Goal: Communication & Community: Answer question/provide support

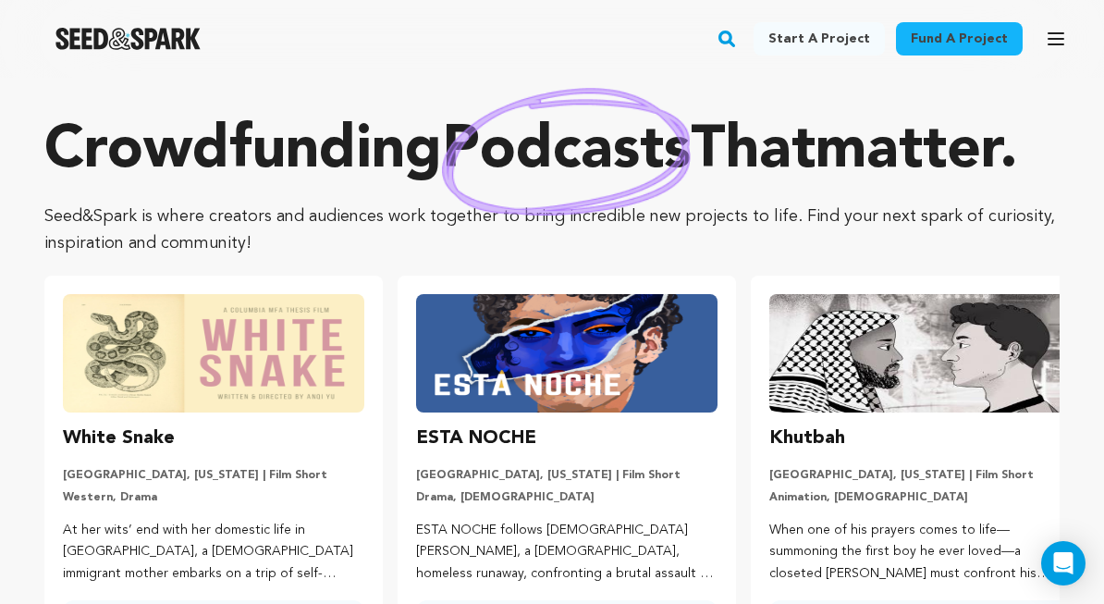
click at [1051, 42] on icon "button" at bounding box center [1056, 39] width 22 height 22
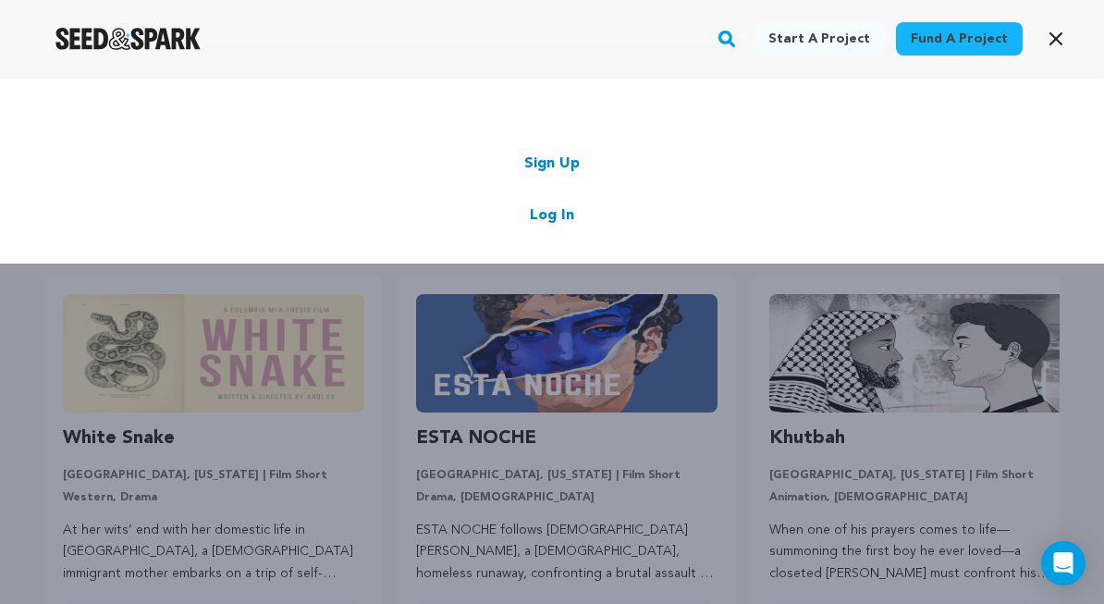
click at [571, 212] on link "Log In" at bounding box center [552, 215] width 44 height 22
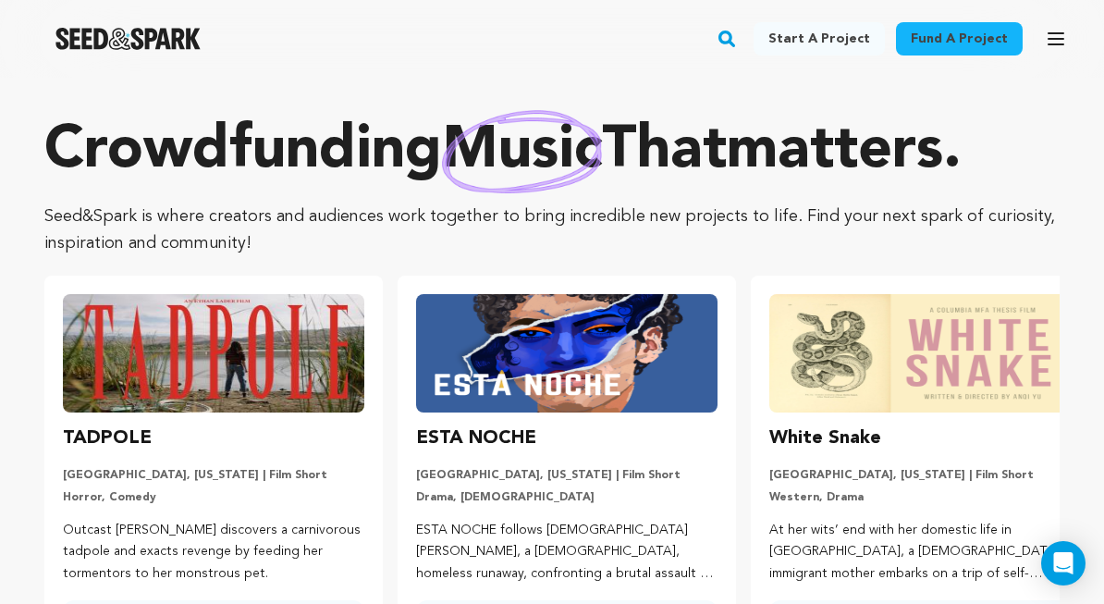
click at [1052, 49] on icon "button" at bounding box center [1056, 39] width 22 height 22
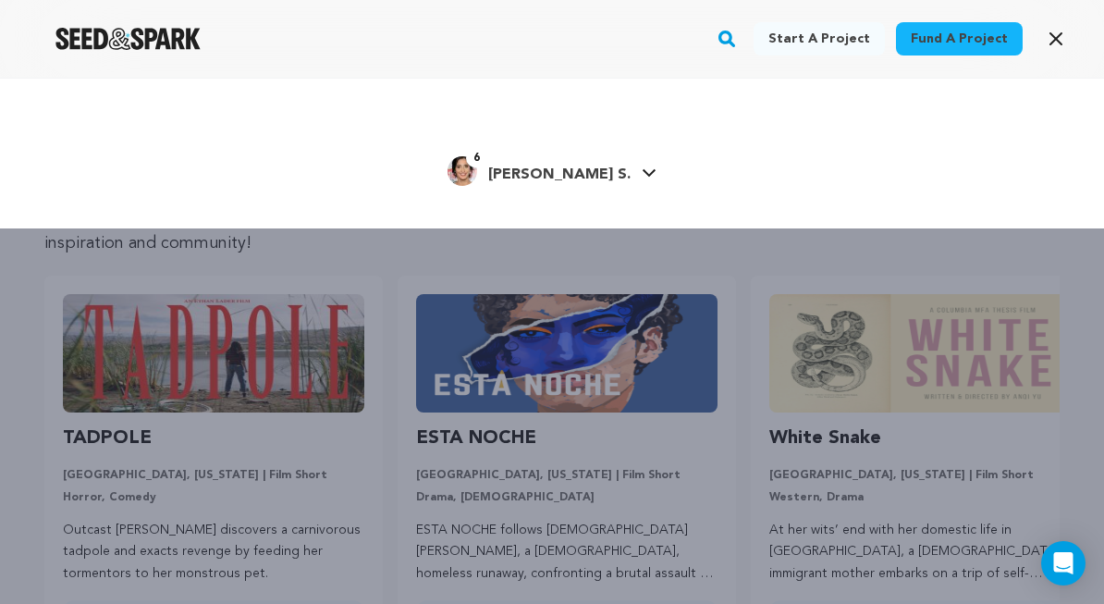
click at [642, 169] on icon at bounding box center [649, 172] width 15 height 9
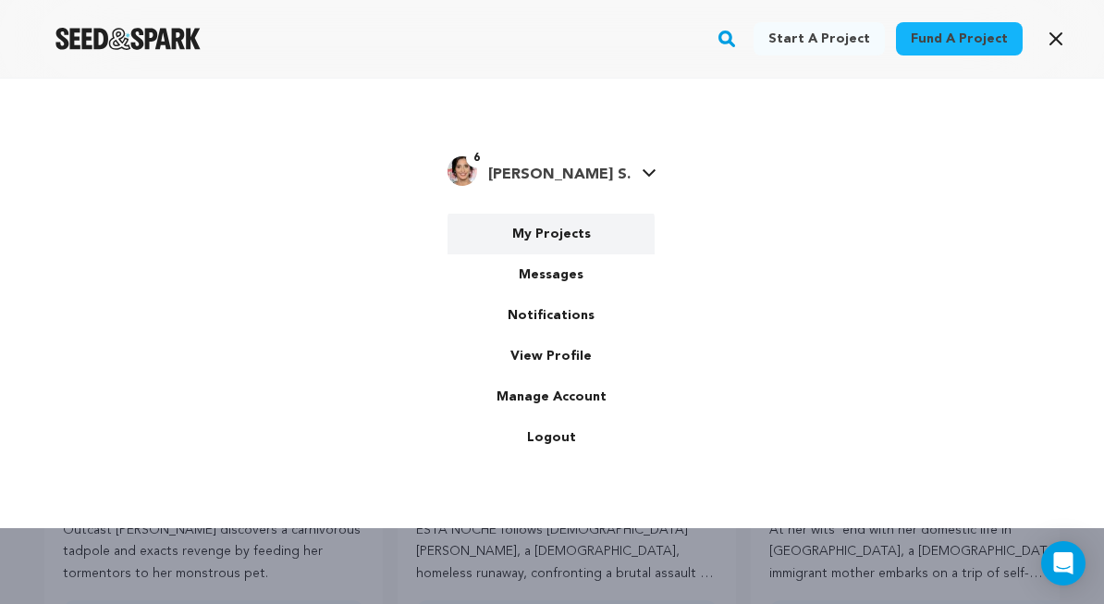
click at [557, 227] on link "My Projects" at bounding box center [551, 234] width 207 height 41
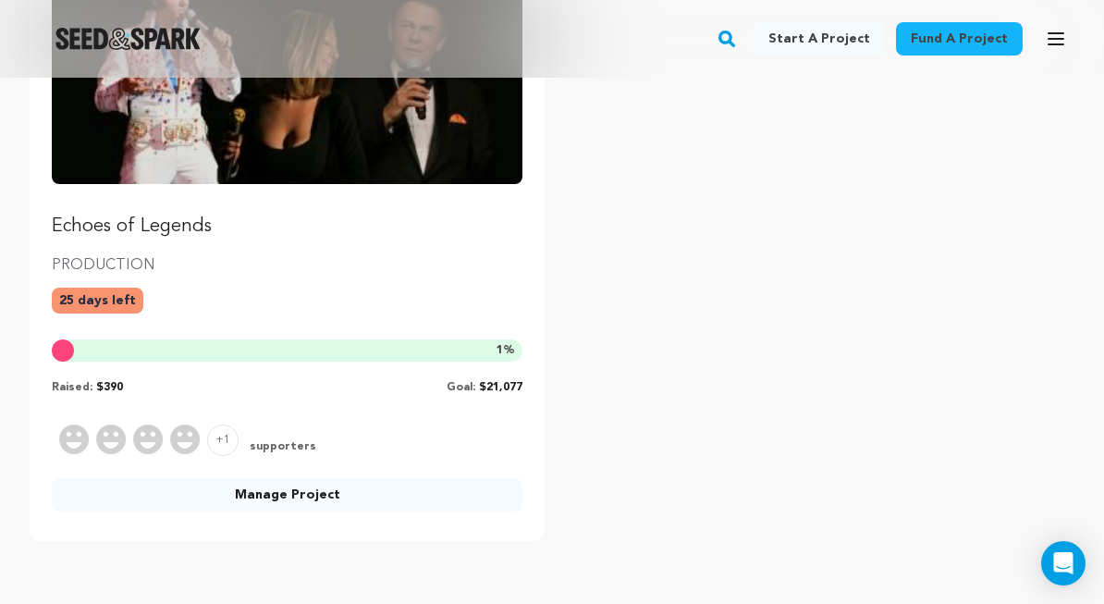
scroll to position [462, 0]
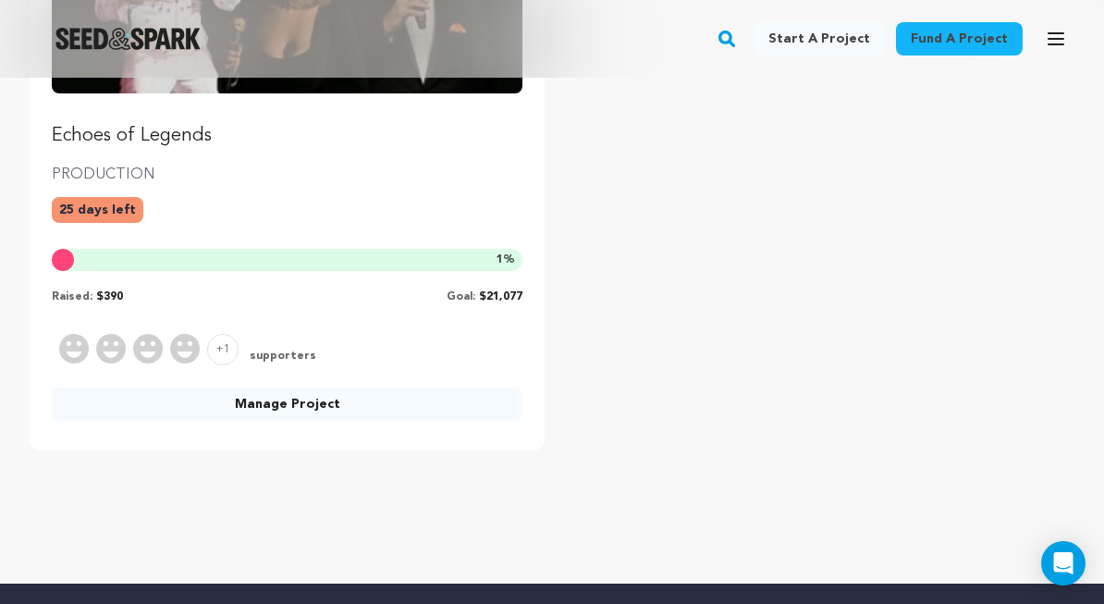
click at [305, 404] on link "Manage Project" at bounding box center [287, 403] width 471 height 33
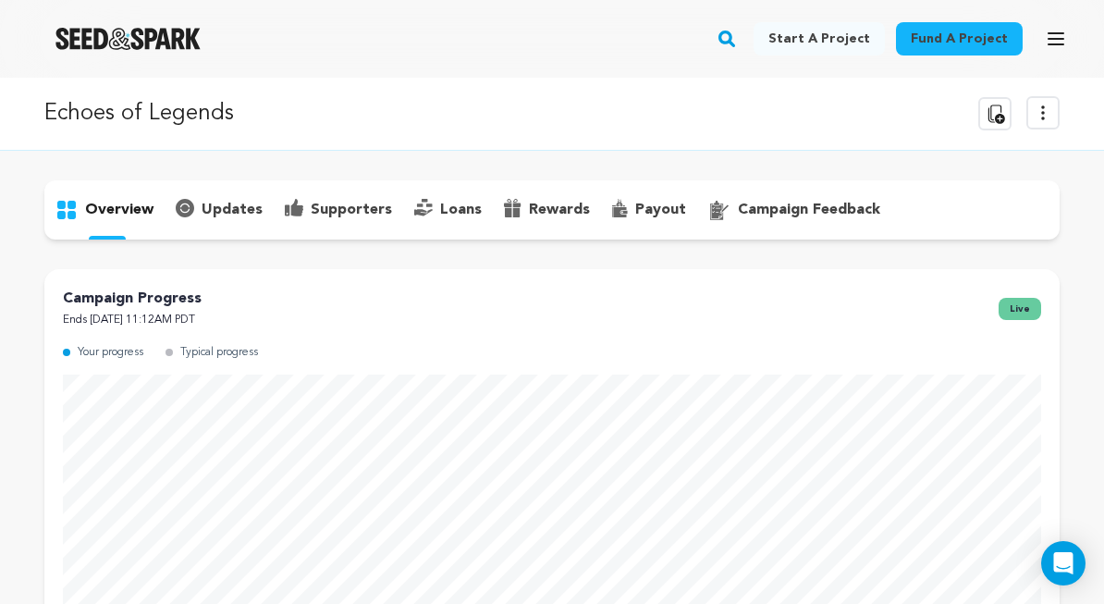
click at [355, 211] on p "supporters" at bounding box center [351, 210] width 81 height 22
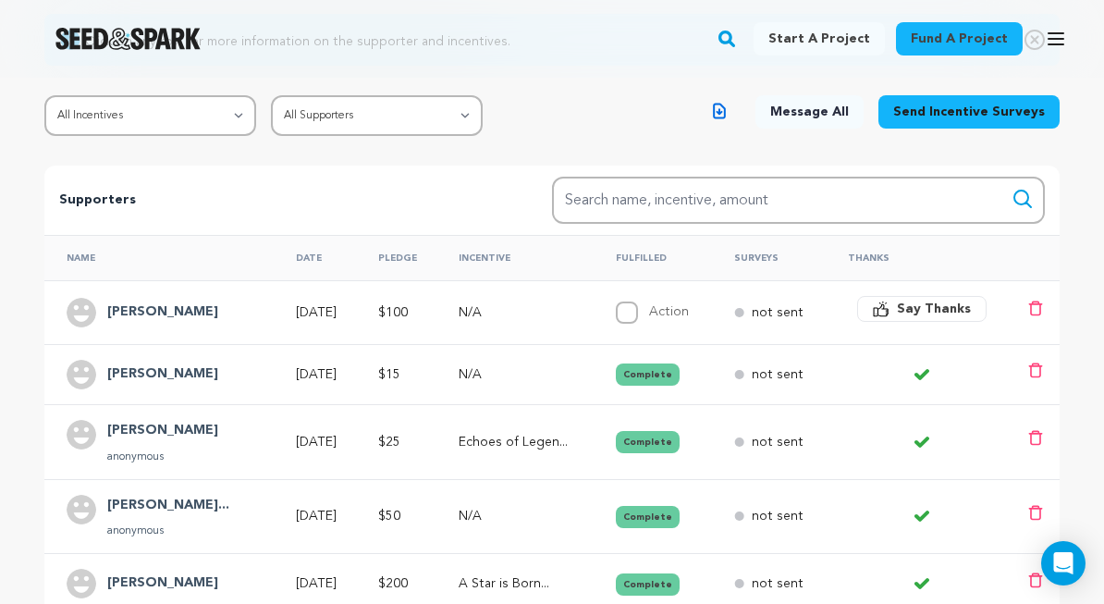
scroll to position [451, 0]
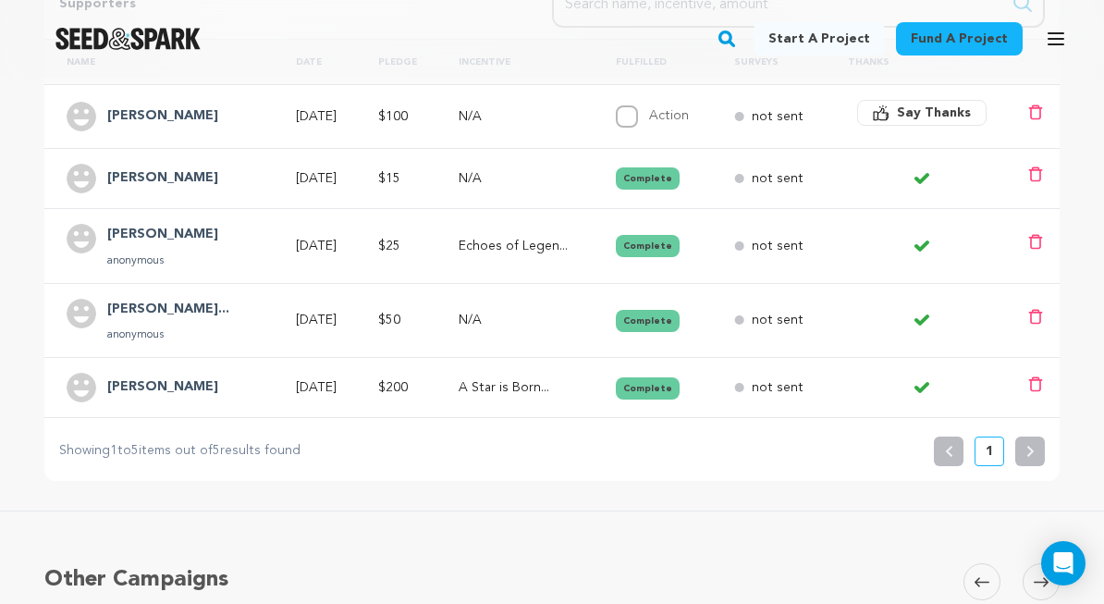
click at [191, 385] on h4 "Amy Joy De Leon" at bounding box center [162, 387] width 111 height 22
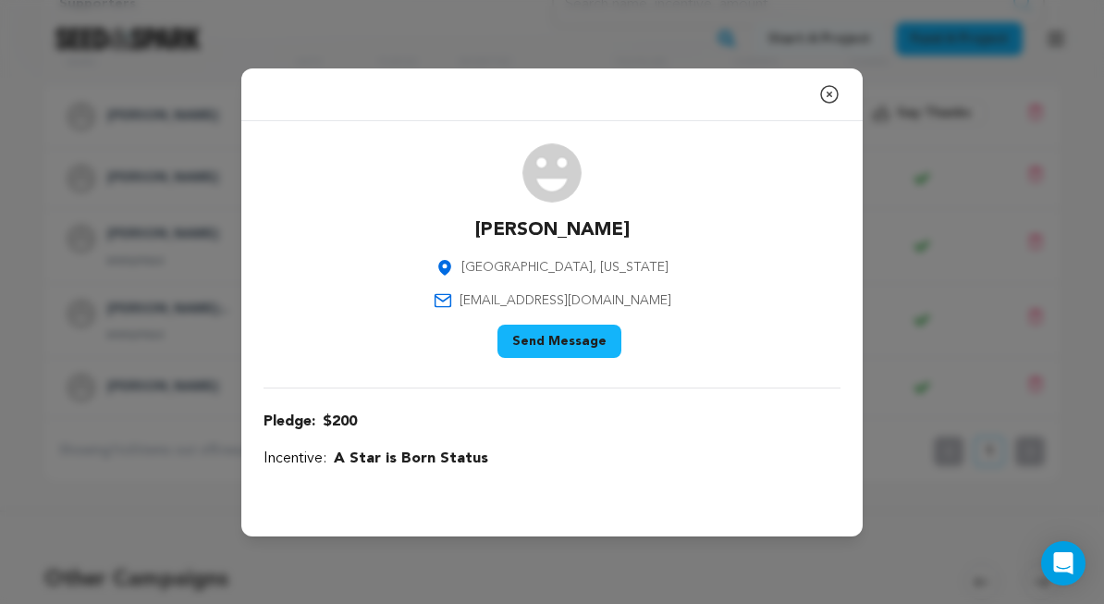
click at [547, 338] on button "Send Message" at bounding box center [559, 341] width 124 height 33
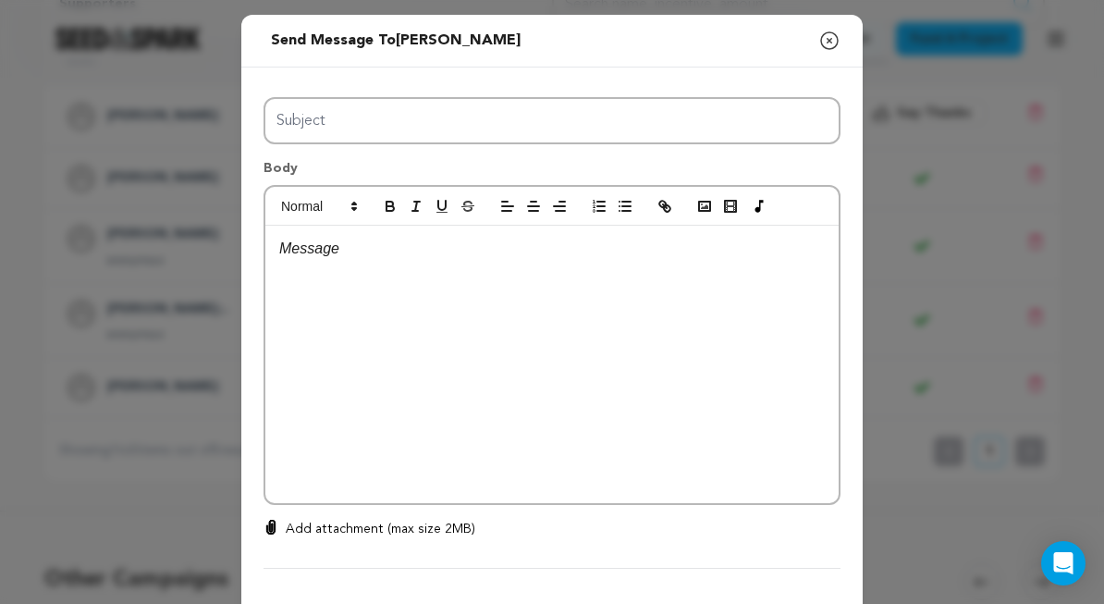
scroll to position [0, 0]
click at [830, 40] on icon "button" at bounding box center [829, 40] width 17 height 17
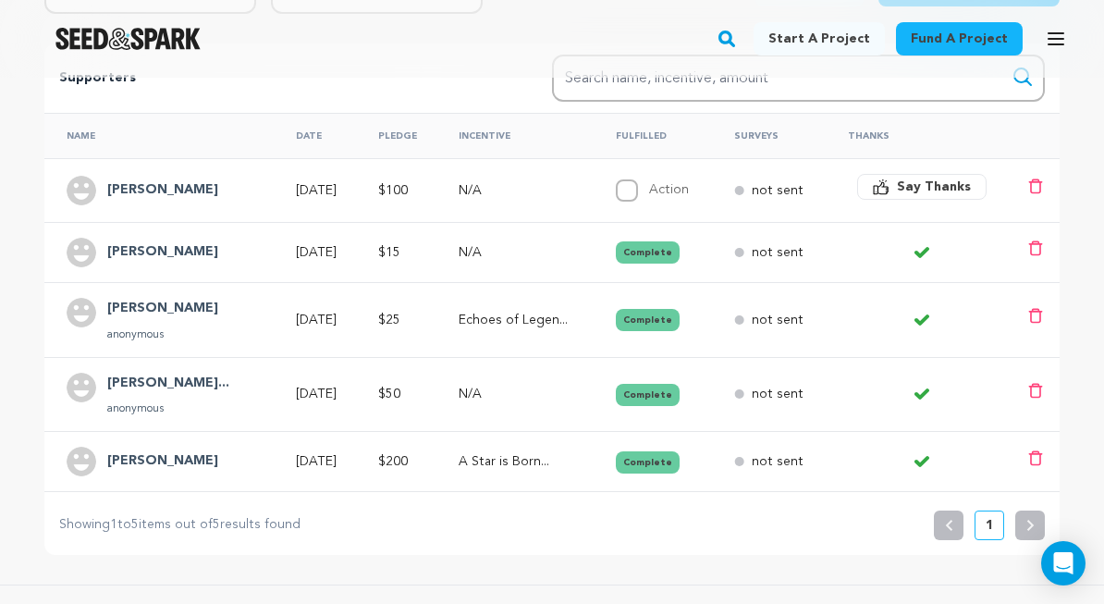
scroll to position [366, 0]
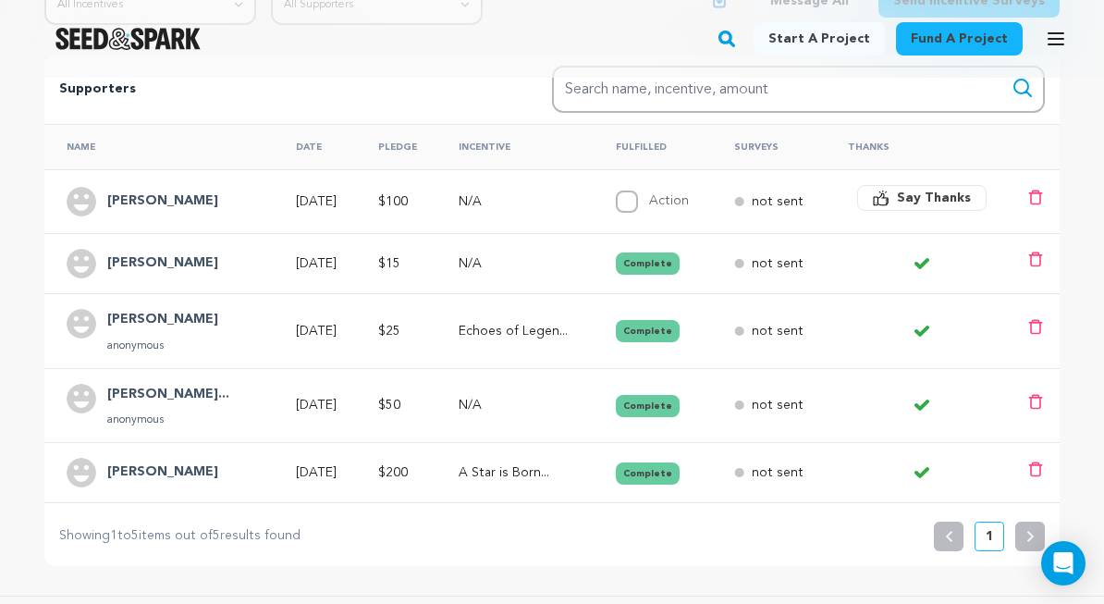
click at [920, 194] on span "Say Thanks" at bounding box center [934, 198] width 74 height 18
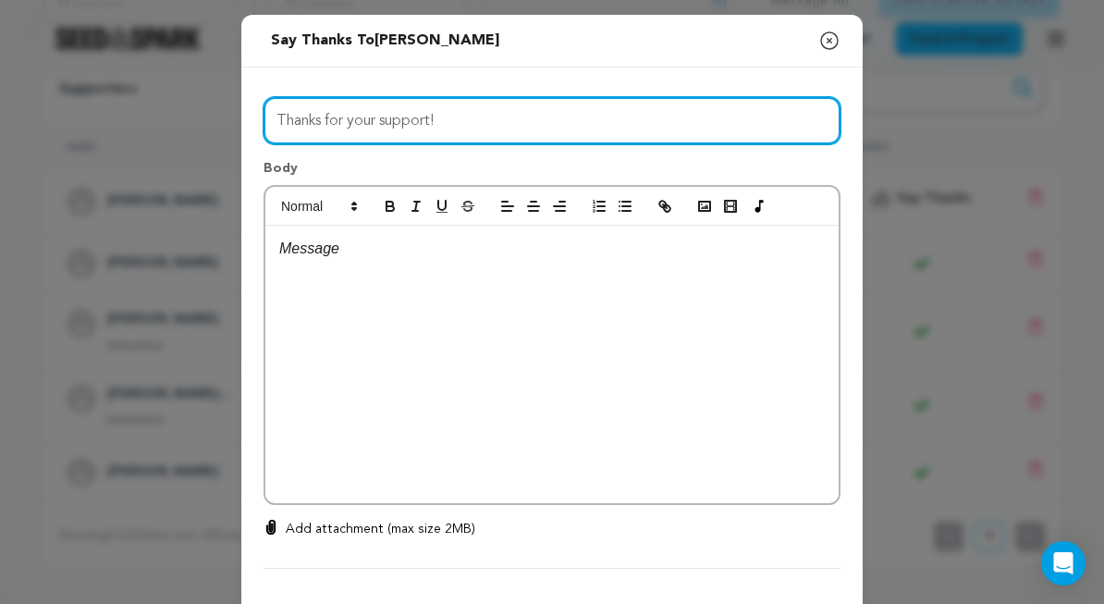
click at [453, 118] on input "Thanks for your support!" at bounding box center [552, 120] width 577 height 47
type input "Thank you for supporting Echoes of Legends!"
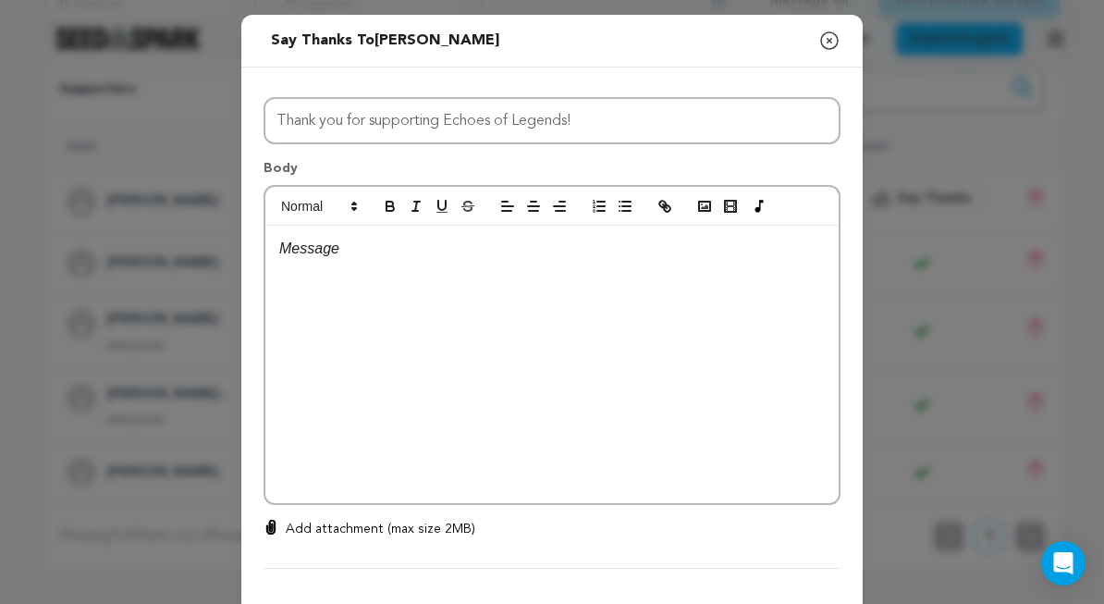
click at [335, 256] on p at bounding box center [552, 249] width 546 height 24
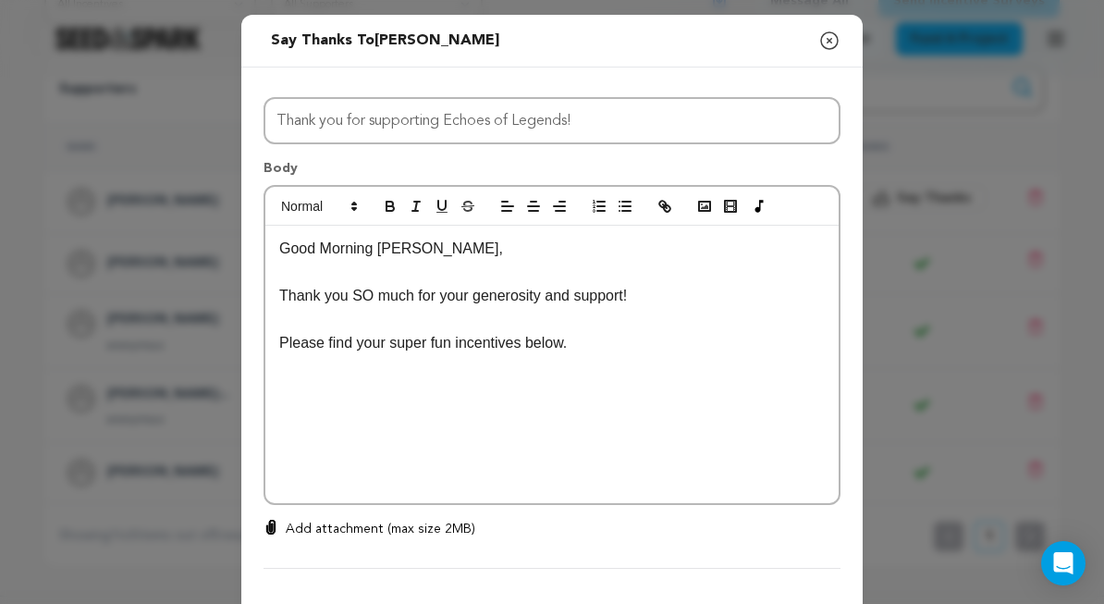
click at [665, 293] on p "Thank you SO much for your generosity and support!" at bounding box center [552, 296] width 546 height 24
drag, startPoint x: 323, startPoint y: 342, endPoint x: 260, endPoint y: 336, distance: 63.2
click at [260, 336] on div "All Incentives Echoes of Legends Fan Status Comeback Special Status A Star is B…" at bounding box center [551, 328] width 621 height 523
drag, startPoint x: 354, startPoint y: 343, endPoint x: 415, endPoint y: 343, distance: 61.0
click at [415, 343] on p "Check out find your super fun incentives below." at bounding box center [552, 343] width 546 height 24
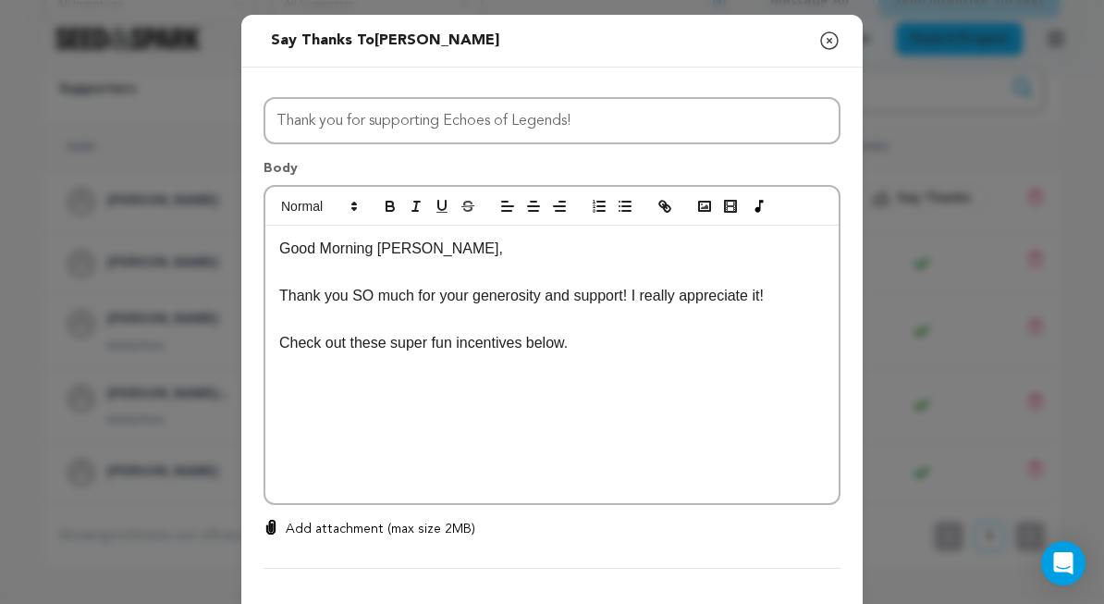
click at [603, 347] on p "Check out these super fun incentives below." at bounding box center [552, 343] width 546 height 24
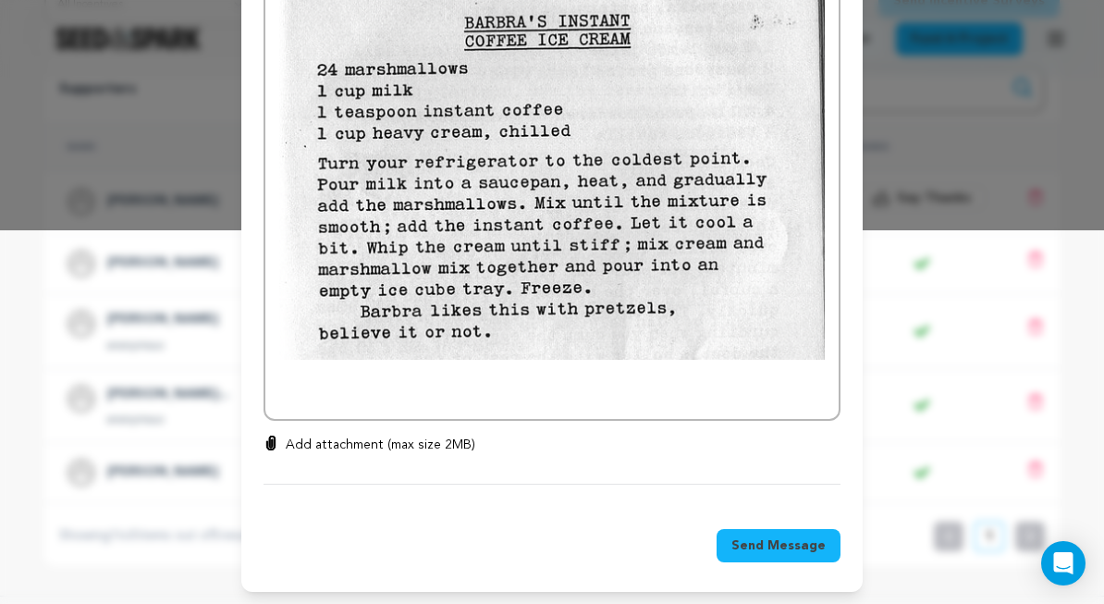
scroll to position [373, 0]
click at [525, 381] on p at bounding box center [552, 373] width 546 height 24
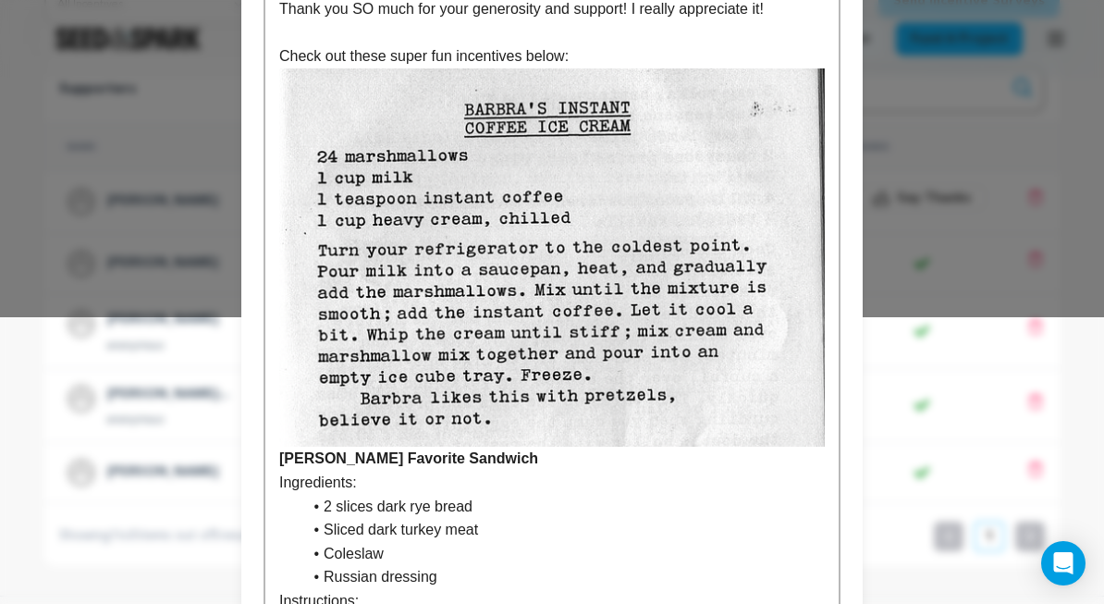
scroll to position [479, 0]
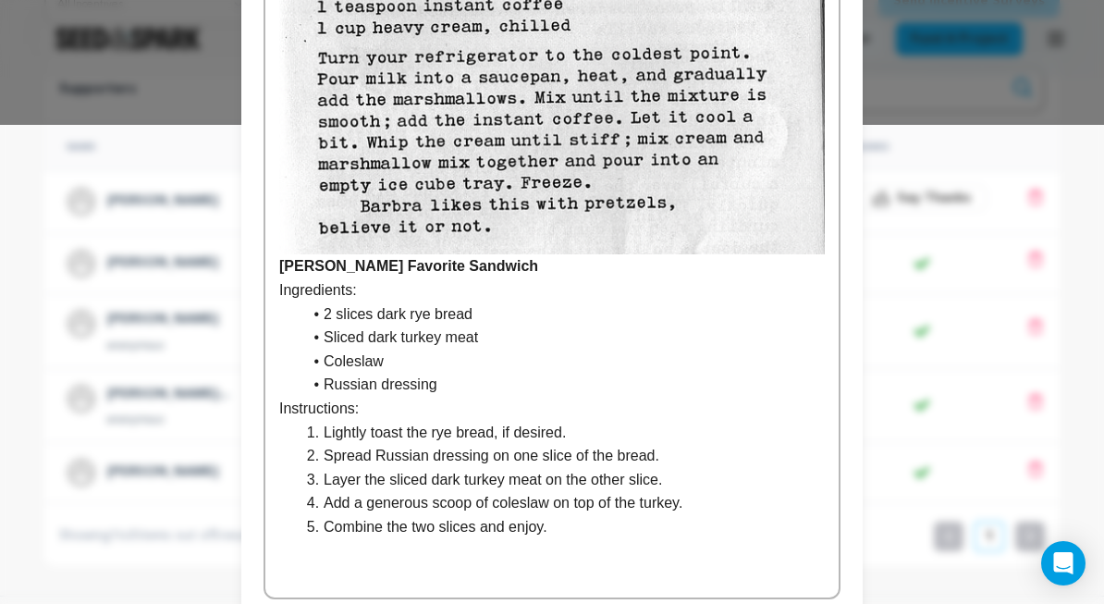
click at [284, 268] on strong "arbra Streisand's Favorite Sandwich" at bounding box center [408, 266] width 259 height 16
click at [641, 325] on li "Sliced dark turkey meat" at bounding box center [562, 337] width 523 height 24
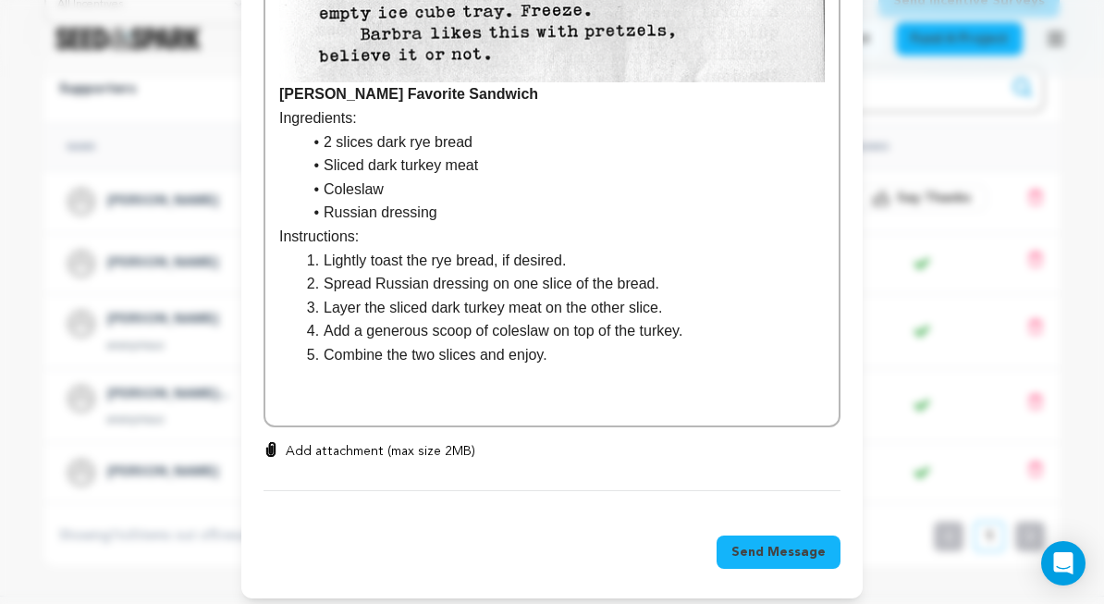
scroll to position [650, 0]
click at [575, 350] on li "Combine the two slices and enjoy." at bounding box center [562, 356] width 523 height 24
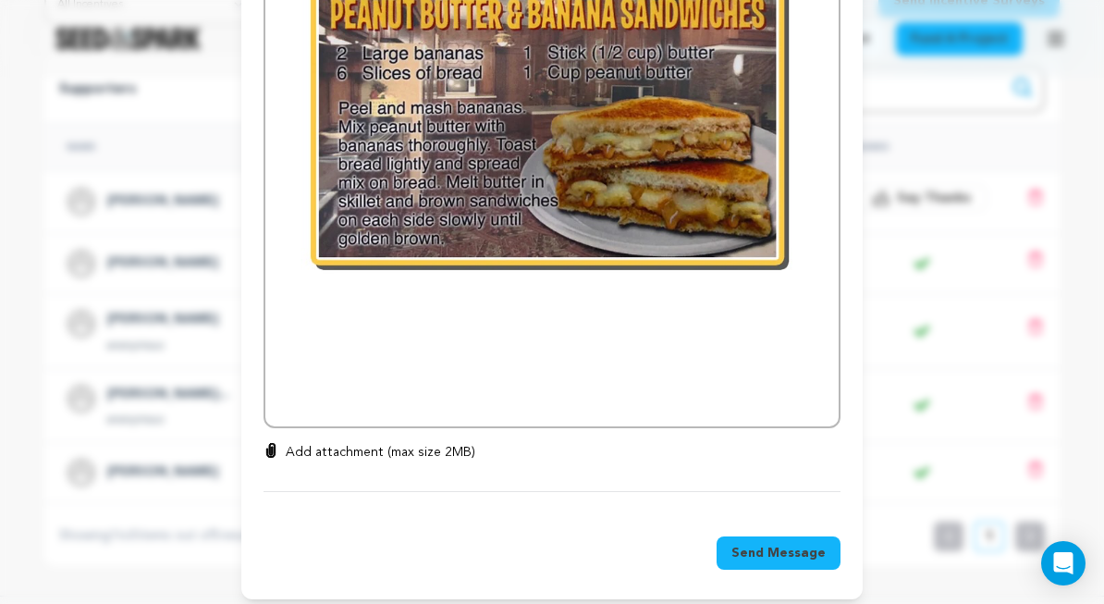
scroll to position [1242, 0]
click at [461, 327] on img at bounding box center [552, 96] width 546 height 546
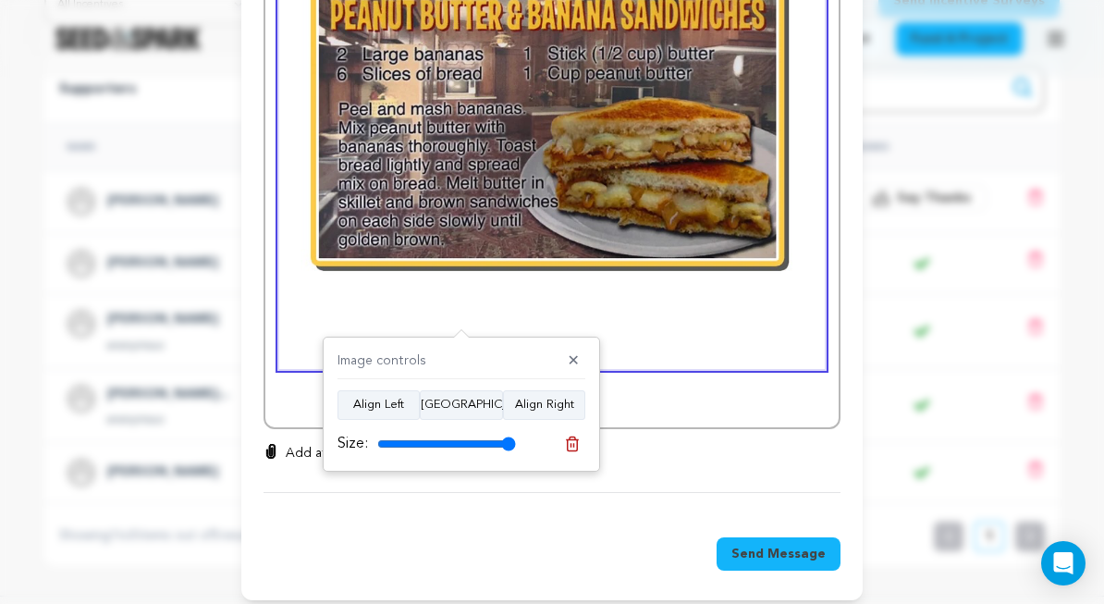
click at [660, 399] on p at bounding box center [552, 404] width 546 height 24
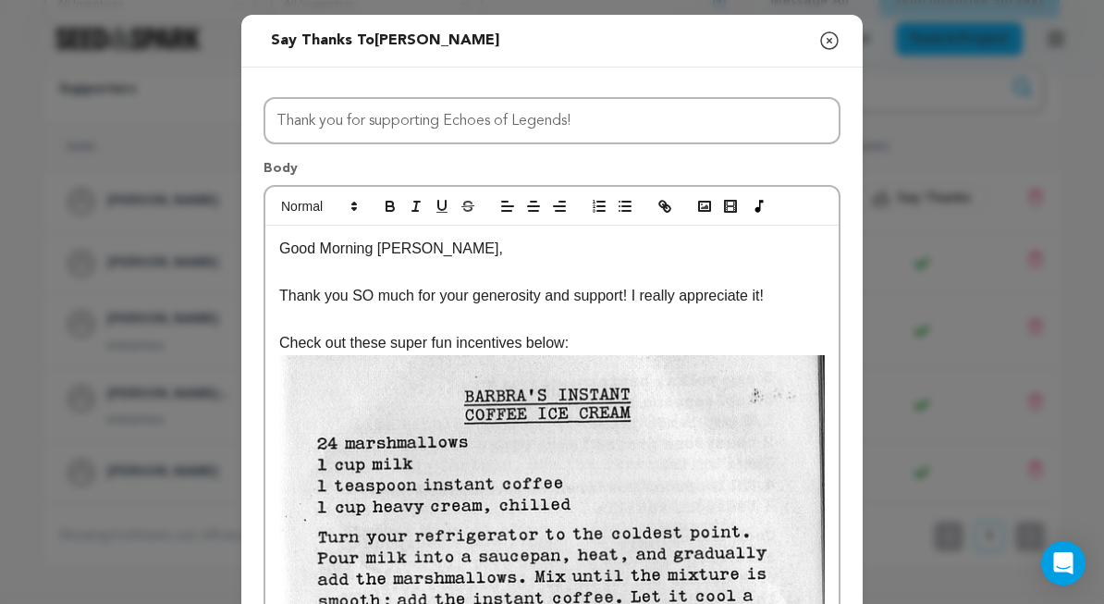
scroll to position [0, 0]
click at [670, 208] on icon "button" at bounding box center [667, 208] width 6 height 6
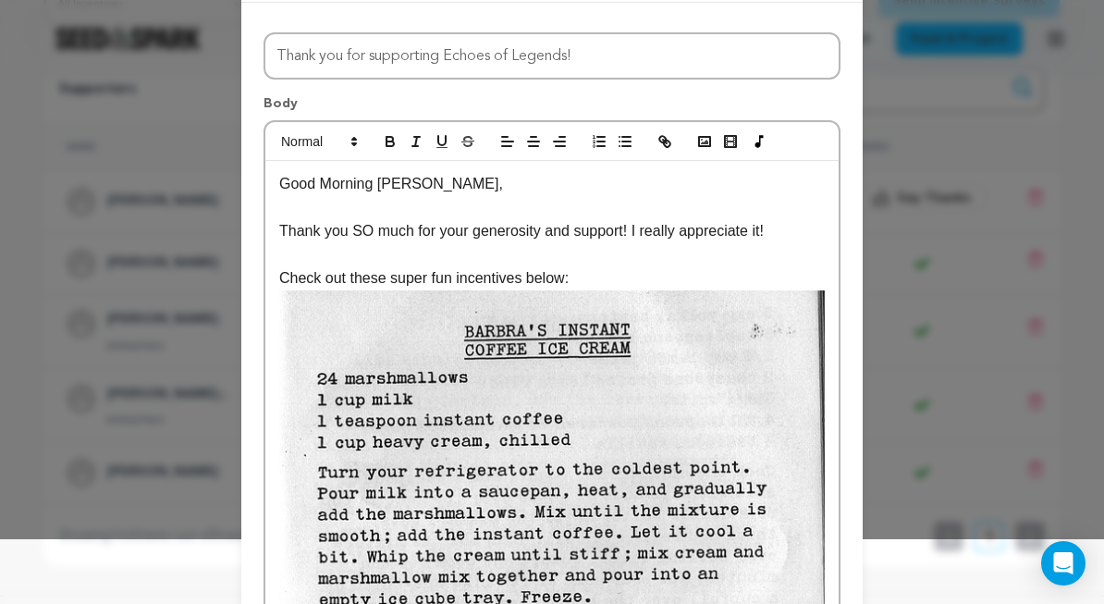
scroll to position [32, 0]
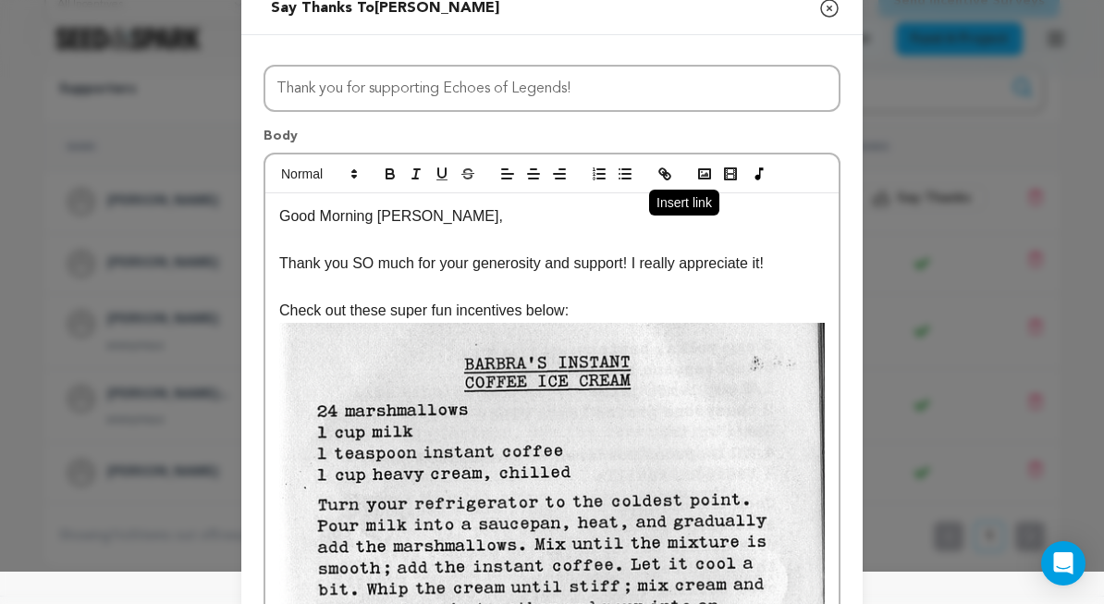
click at [666, 172] on icon "button" at bounding box center [662, 171] width 6 height 6
click at [757, 174] on icon "button" at bounding box center [759, 174] width 22 height 17
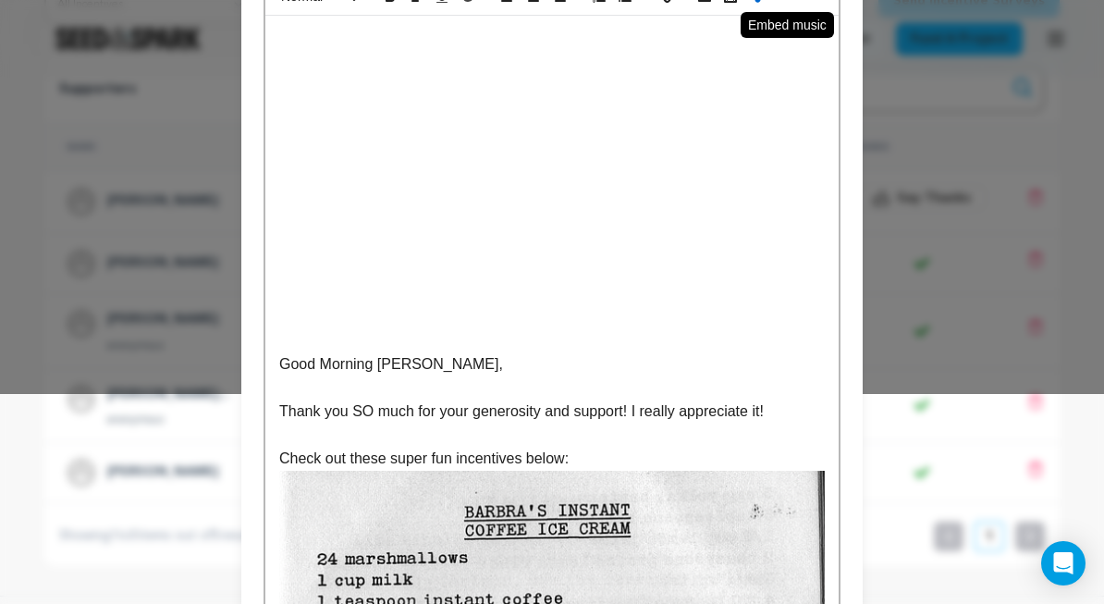
scroll to position [215, 0]
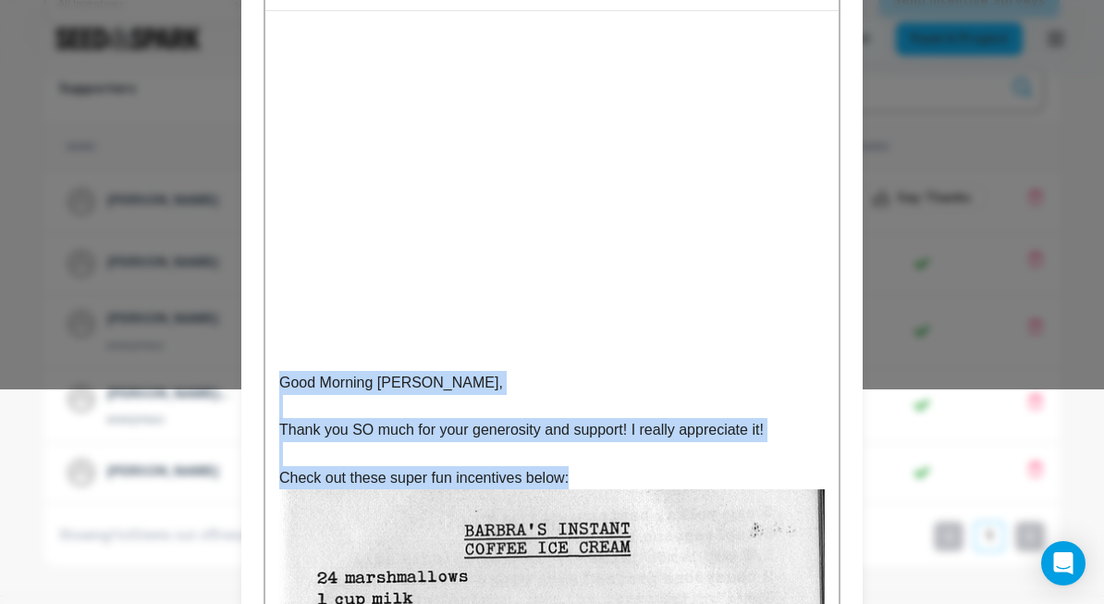
drag, startPoint x: 280, startPoint y: 381, endPoint x: 626, endPoint y: 480, distance: 359.7
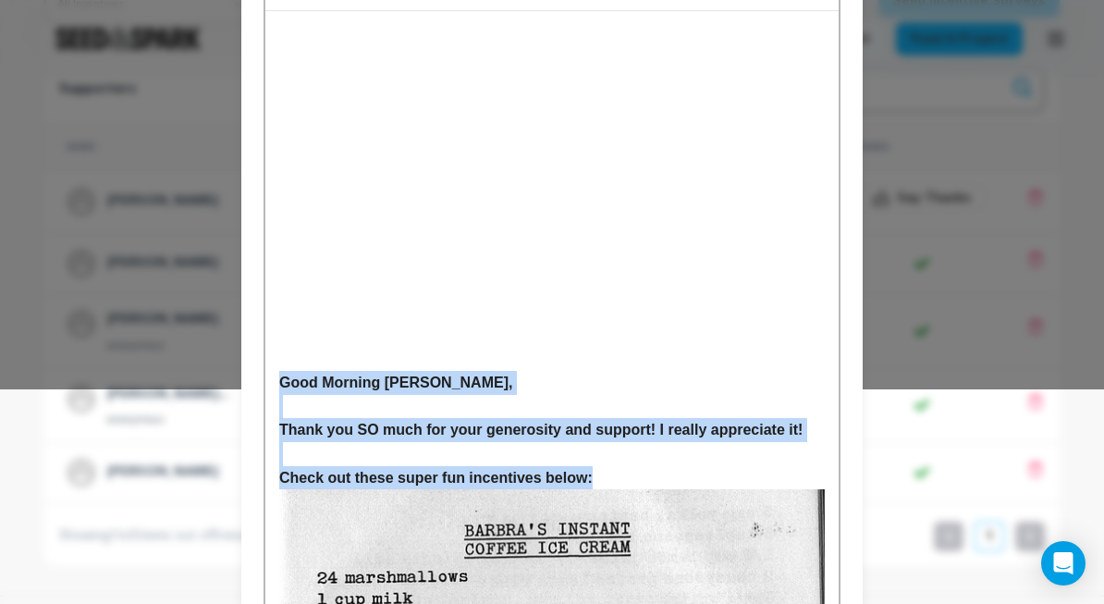
click at [652, 469] on p "Check out these super fun incentives below:" at bounding box center [552, 478] width 546 height 24
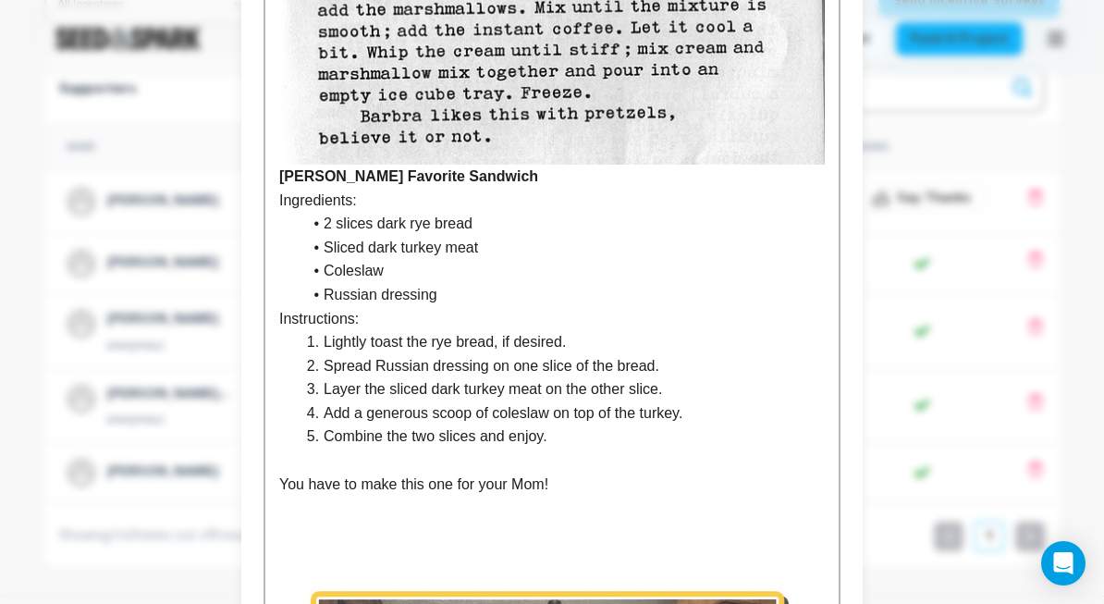
scroll to position [929, 0]
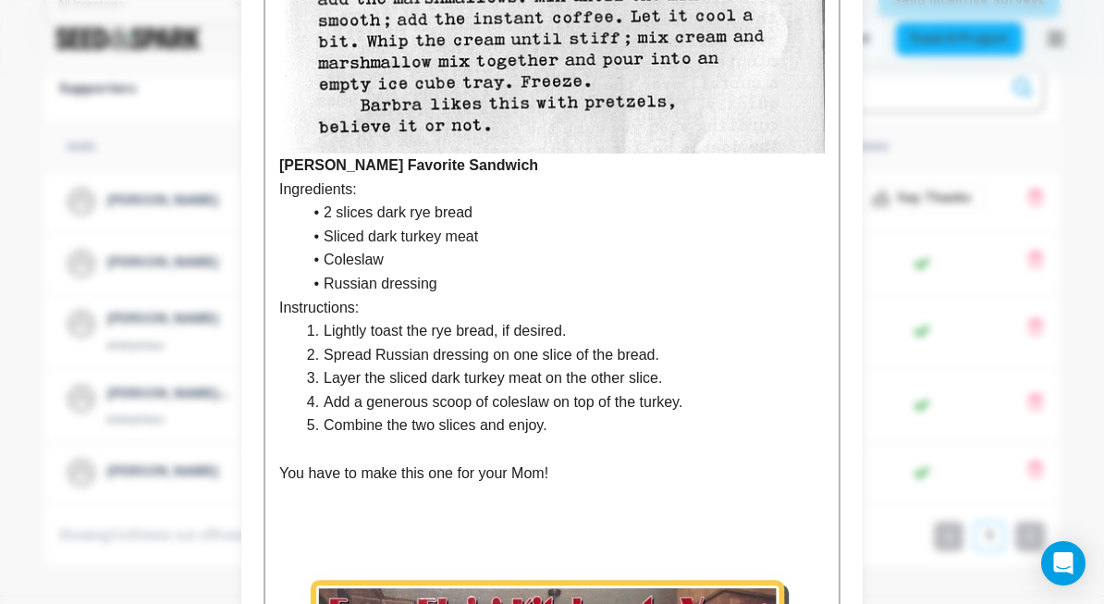
click at [586, 465] on p "You have to make this one for your Mom!" at bounding box center [552, 473] width 546 height 24
drag, startPoint x: 568, startPoint y: 419, endPoint x: 254, endPoint y: 157, distance: 408.3
click at [254, 157] on div "All Incentives Echoes of Legends Fan Status Comeback Special Status A Star is B…" at bounding box center [551, 169] width 621 height 2062
click at [460, 272] on li "Russian dressing" at bounding box center [562, 284] width 523 height 24
click at [585, 427] on li "Combine the two slices and enjoy." at bounding box center [562, 425] width 523 height 24
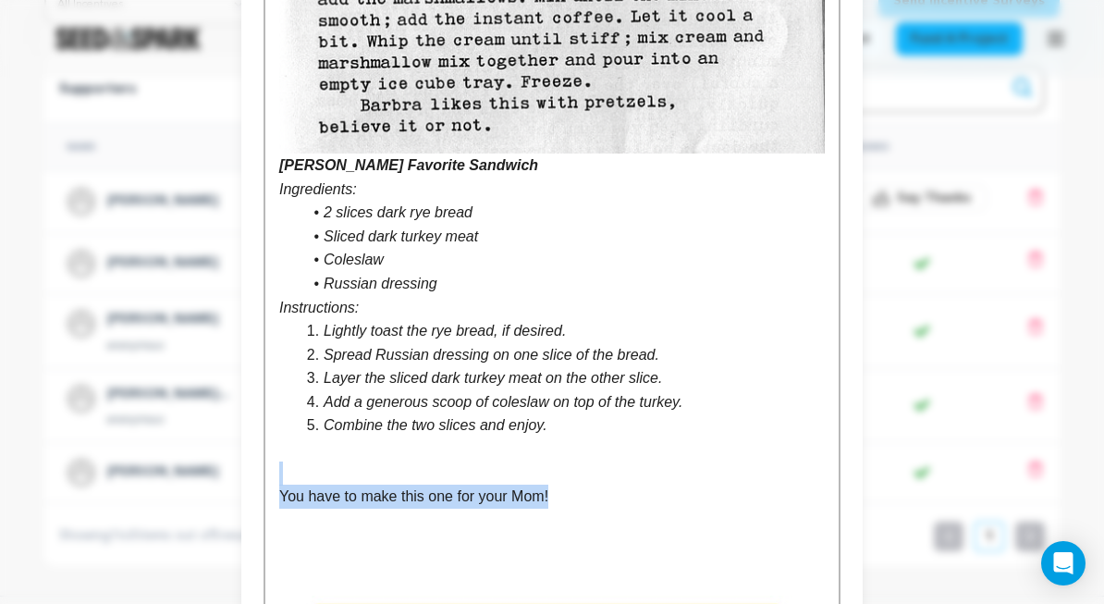
drag, startPoint x: 565, startPoint y: 486, endPoint x: 253, endPoint y: 464, distance: 312.4
click at [252, 465] on div "All Incentives Echoes of Legends Fan Status Comeback Special Status A Star is B…" at bounding box center [551, 181] width 621 height 2086
click at [546, 493] on strong "You have to make this one for your Mom!" at bounding box center [423, 496] width 289 height 16
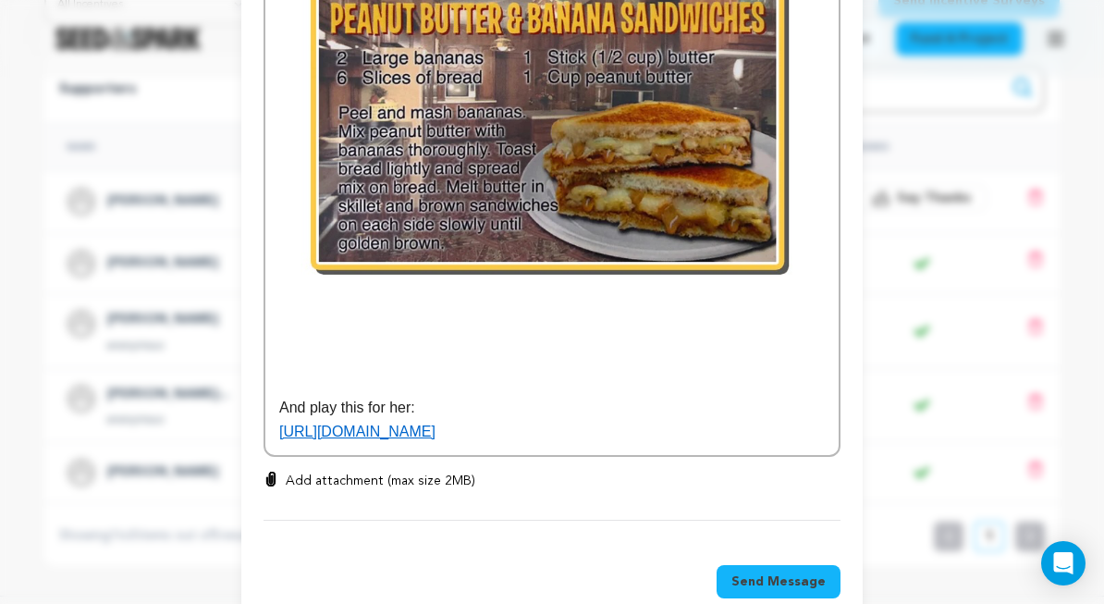
scroll to position [1623, 0]
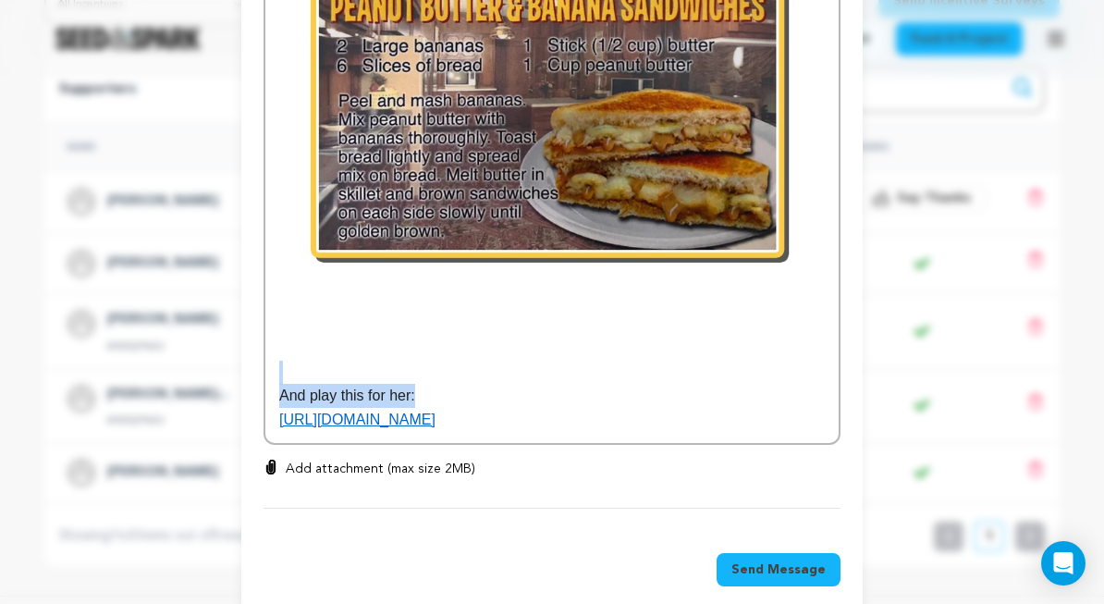
drag, startPoint x: 427, startPoint y: 383, endPoint x: 252, endPoint y: 364, distance: 176.7
click at [588, 341] on img at bounding box center [552, 88] width 546 height 546
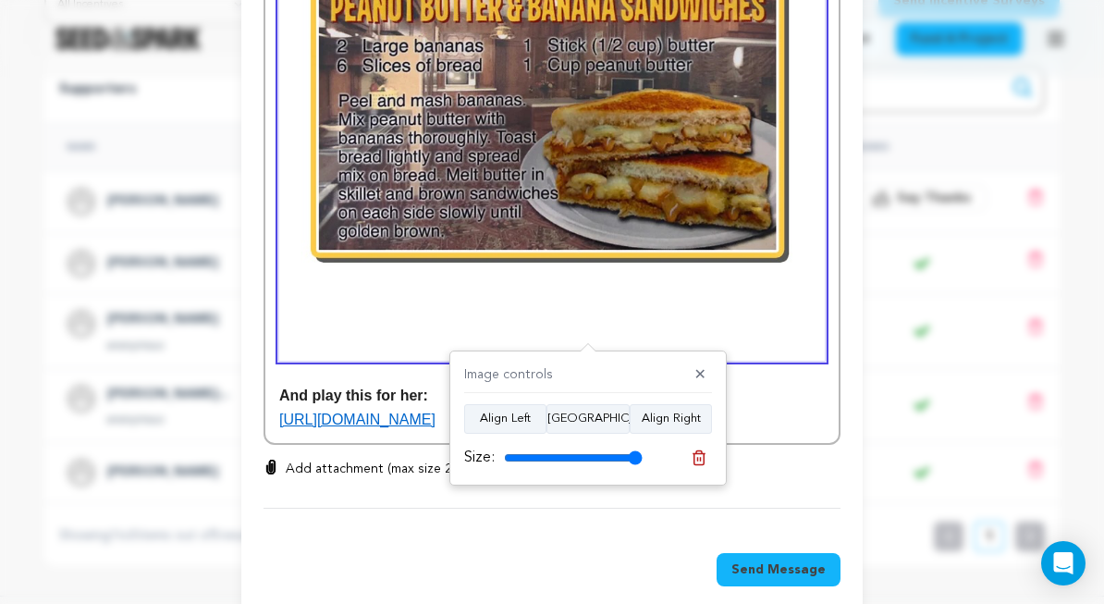
click at [770, 408] on p "https://youtu.be/4FkyeO_PRlw?si=fXMNPsp9yJy4iG2u" at bounding box center [552, 420] width 546 height 24
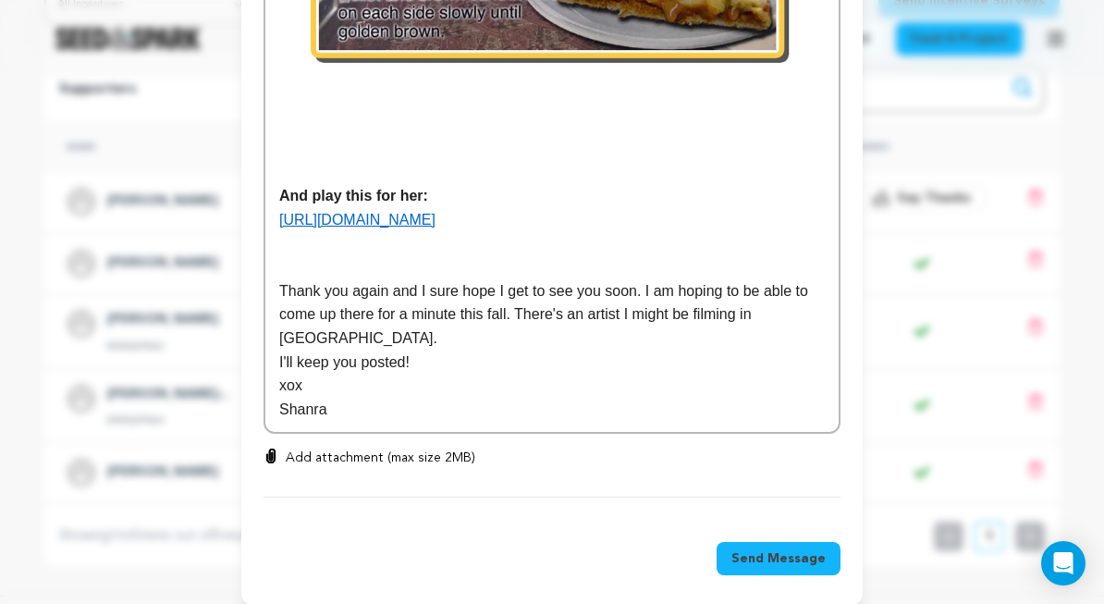
scroll to position [1822, 0]
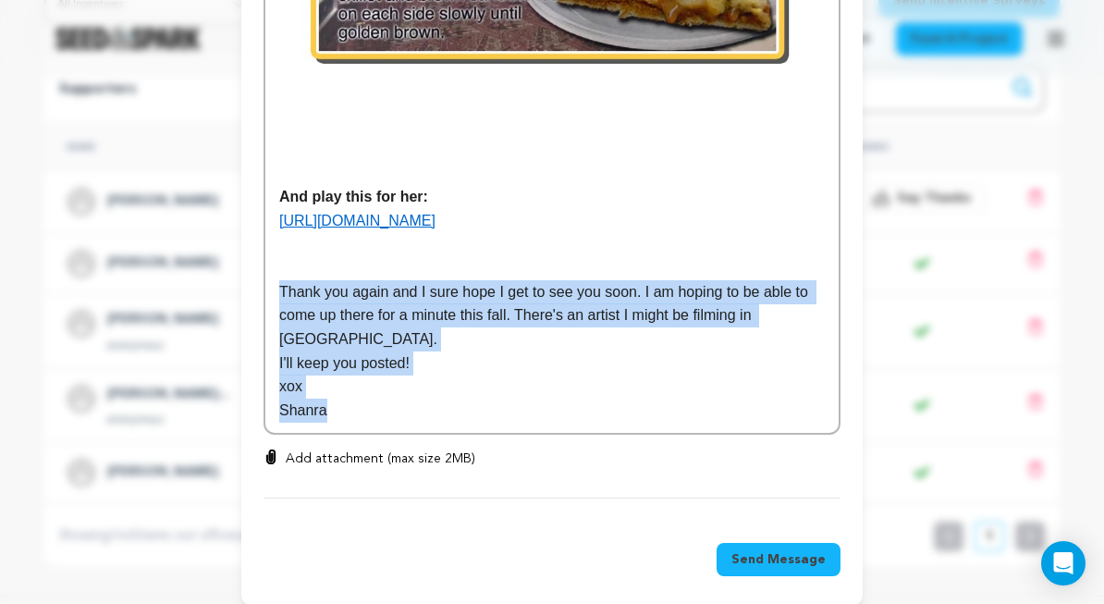
drag, startPoint x: 345, startPoint y: 391, endPoint x: 253, endPoint y: 273, distance: 149.6
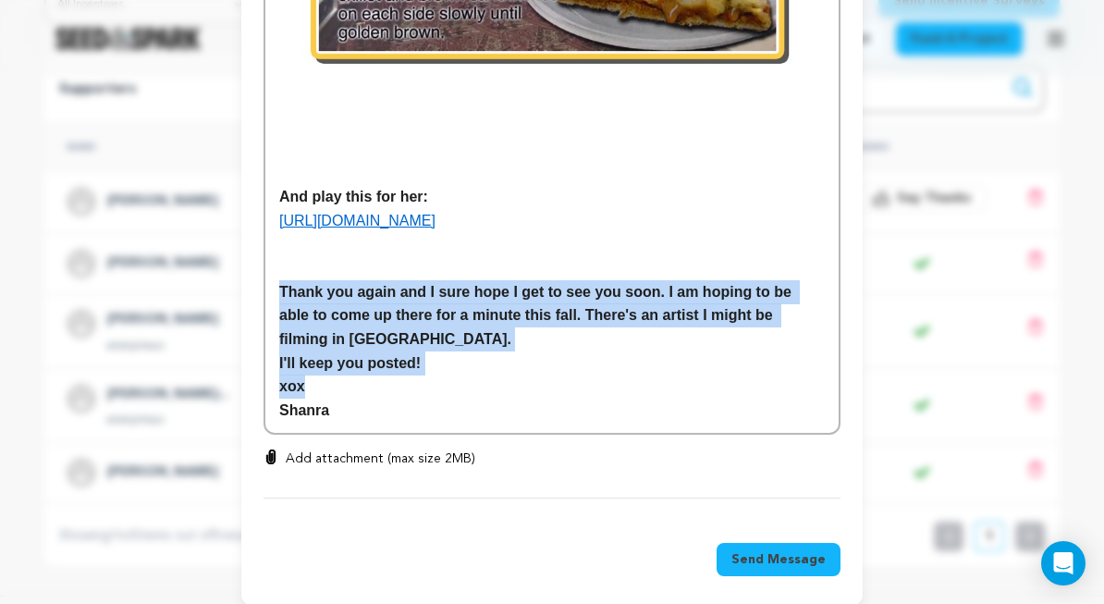
click at [546, 374] on p "xox" at bounding box center [552, 386] width 546 height 24
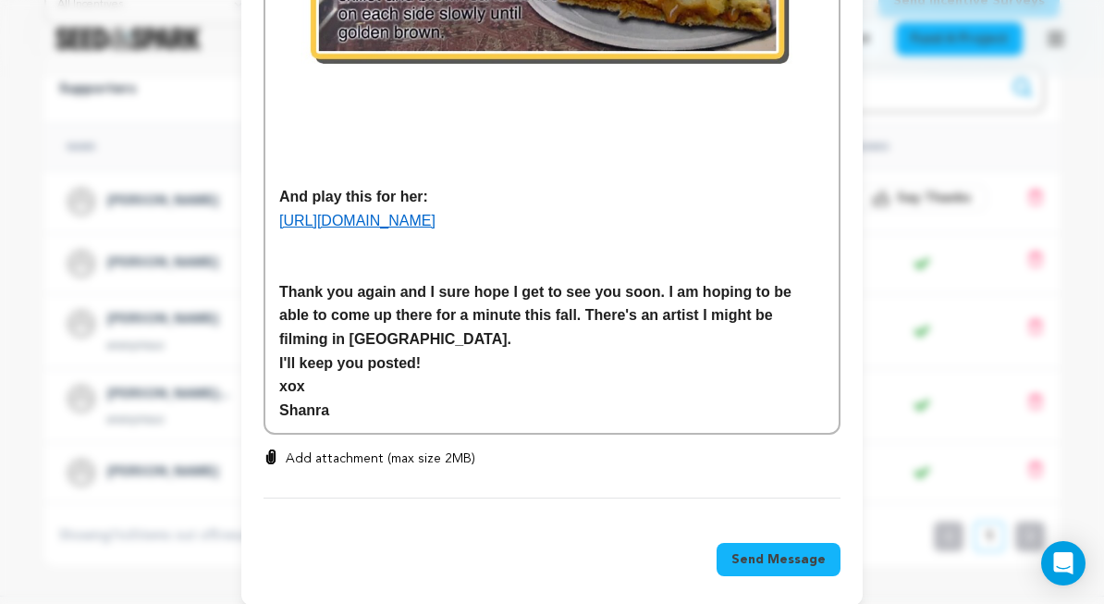
click at [773, 550] on span "Send Message" at bounding box center [778, 559] width 94 height 18
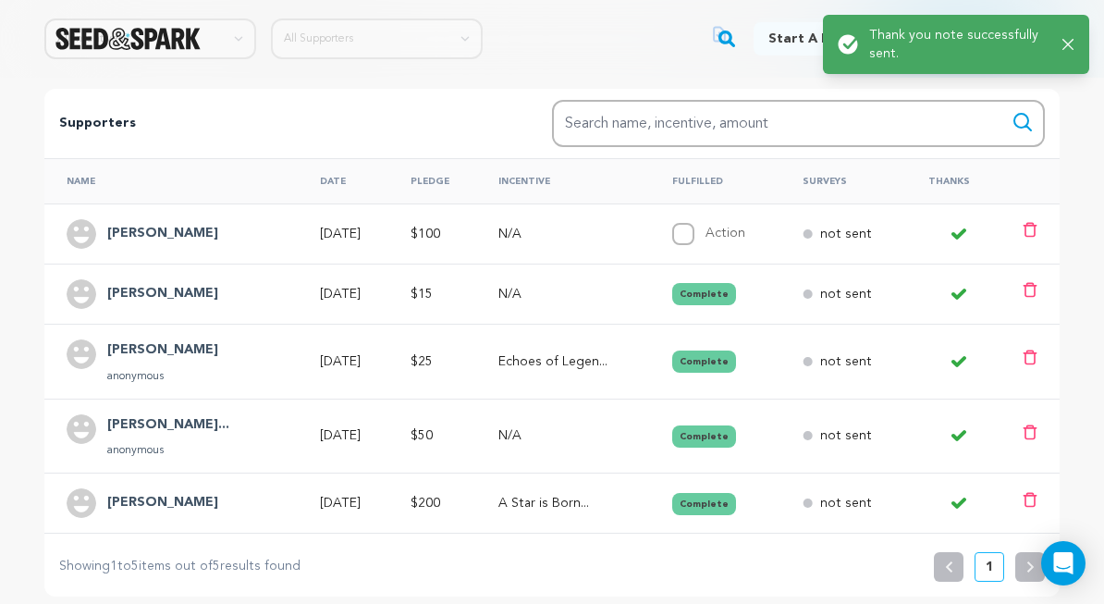
scroll to position [310, 0]
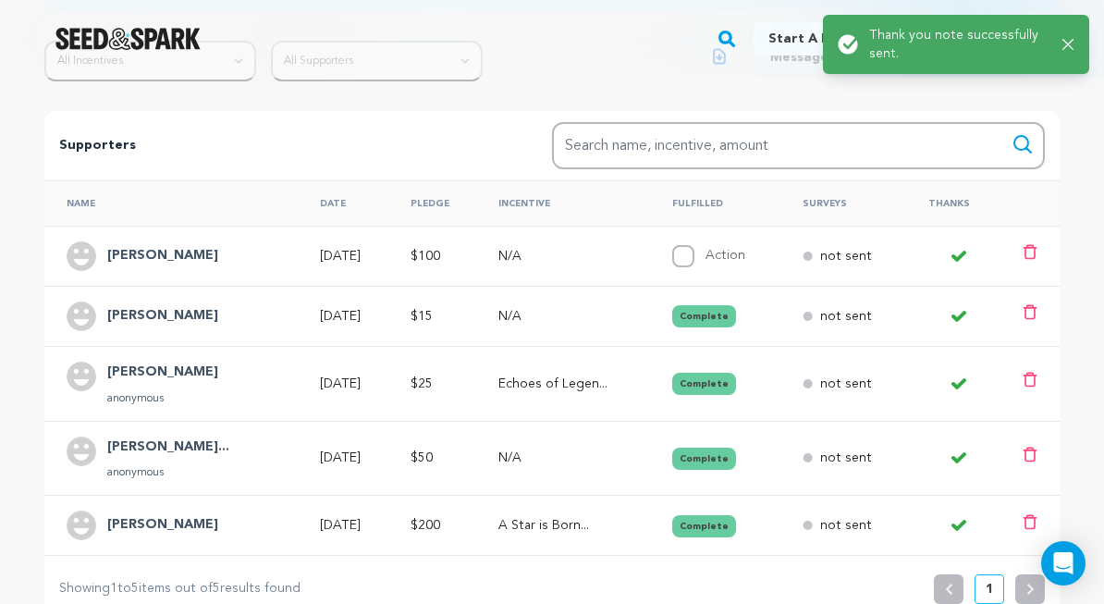
click at [694, 257] on input "Action" at bounding box center [683, 256] width 22 height 22
checkbox input "true"
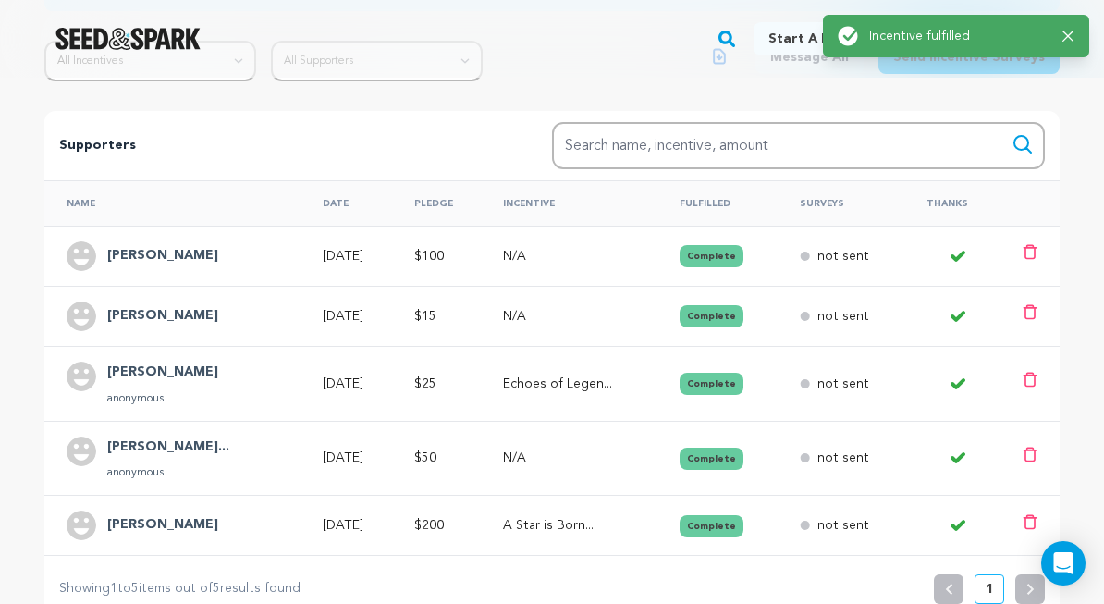
click at [129, 254] on h4 "Linda Henning" at bounding box center [162, 256] width 111 height 22
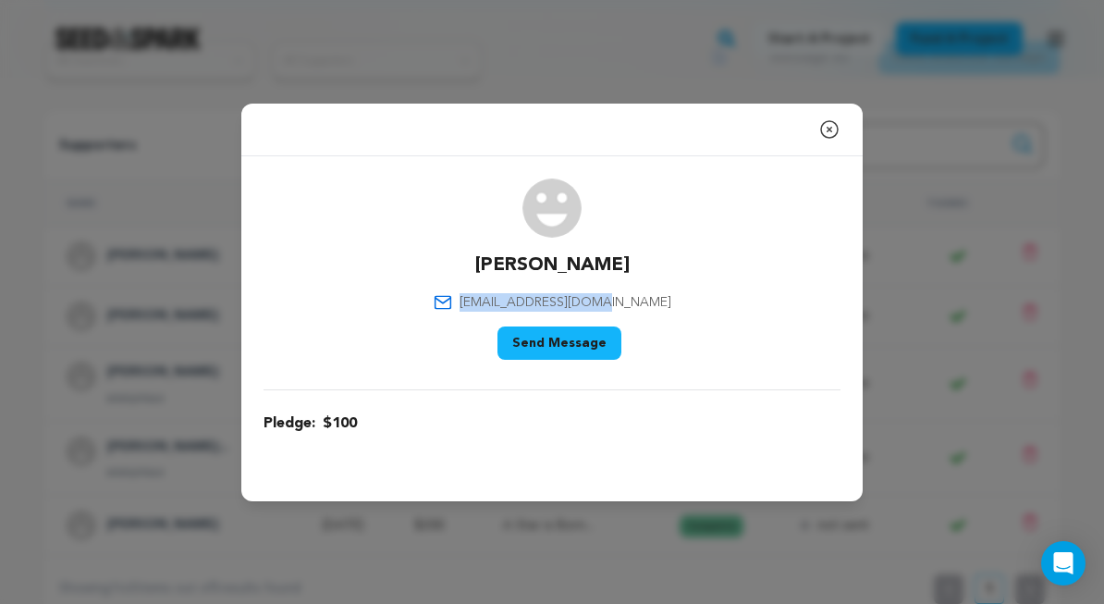
drag, startPoint x: 641, startPoint y: 298, endPoint x: 492, endPoint y: 303, distance: 149.0
click at [492, 303] on div "Linda Henning yogalinda1@gmail.com Say Thank You Send Message" at bounding box center [552, 272] width 577 height 189
copy span "yogalinda1@gmail.com"
